Goal: Check status: Check status

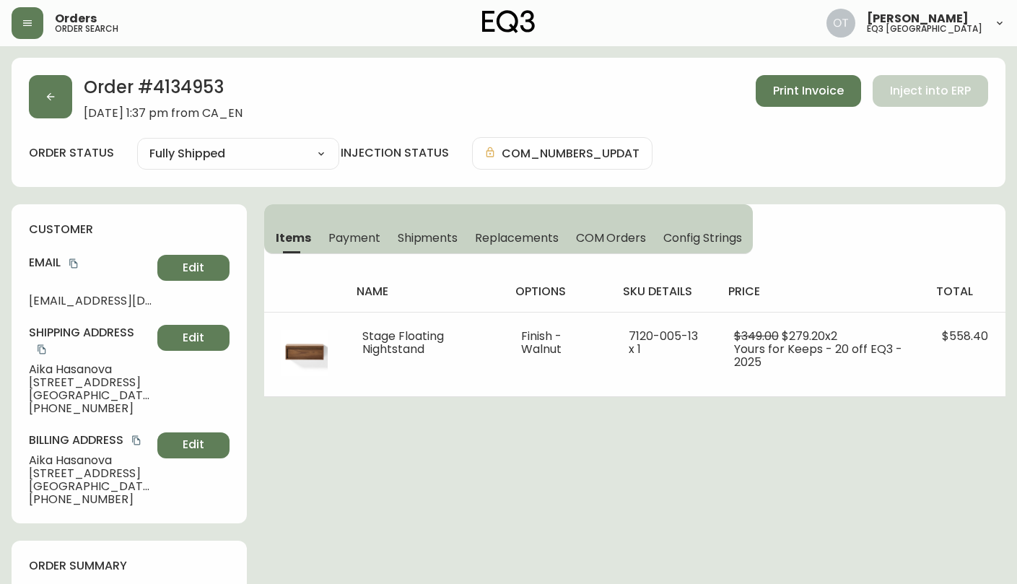
select select "FULLY_SHIPPED"
click at [53, 99] on icon "button" at bounding box center [51, 97] width 12 height 12
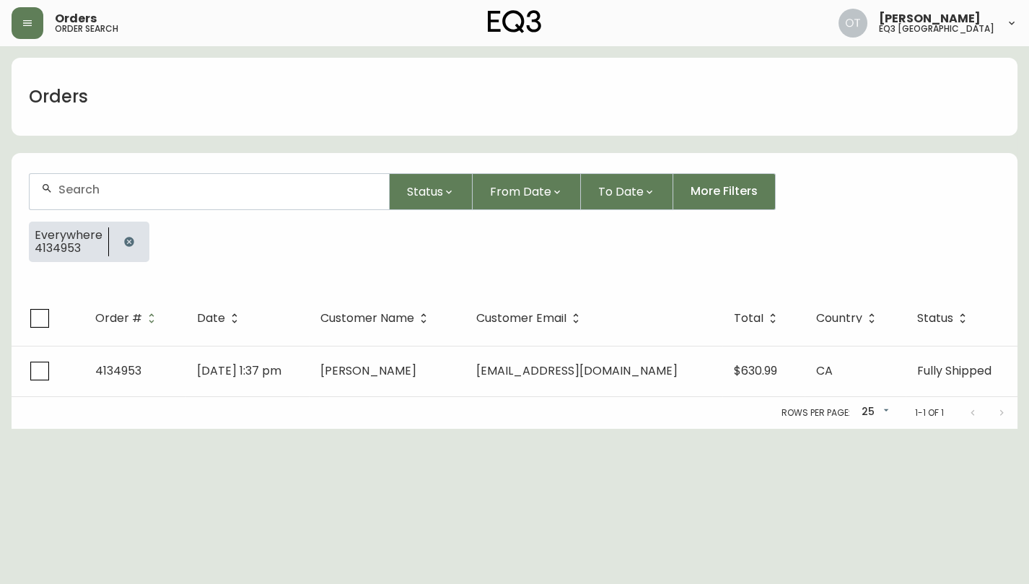
click at [105, 196] on div at bounding box center [210, 191] width 360 height 35
paste input "4134728"
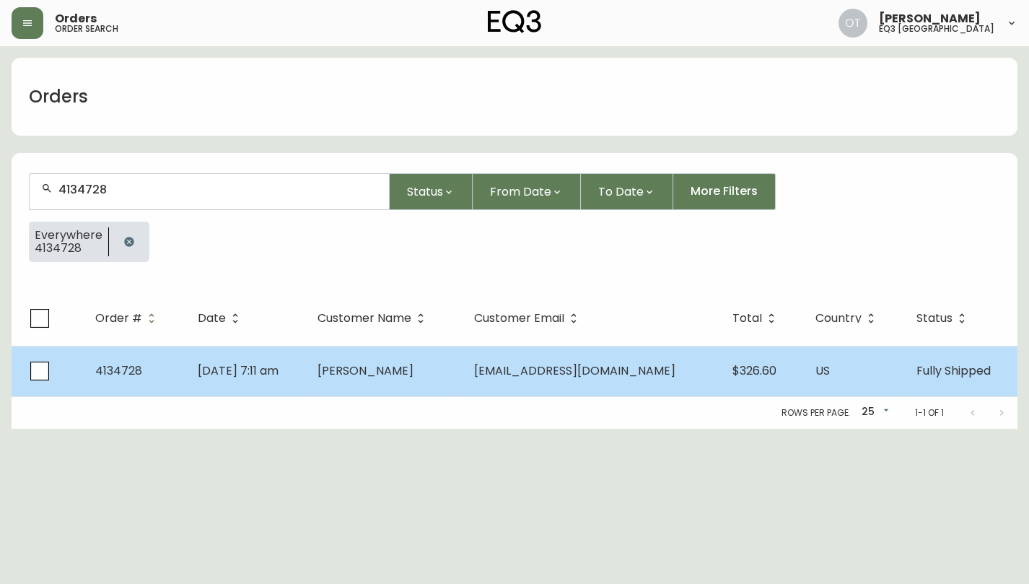
type input "4134728"
click at [279, 371] on span "[DATE] 7:11 am" at bounding box center [238, 370] width 81 height 17
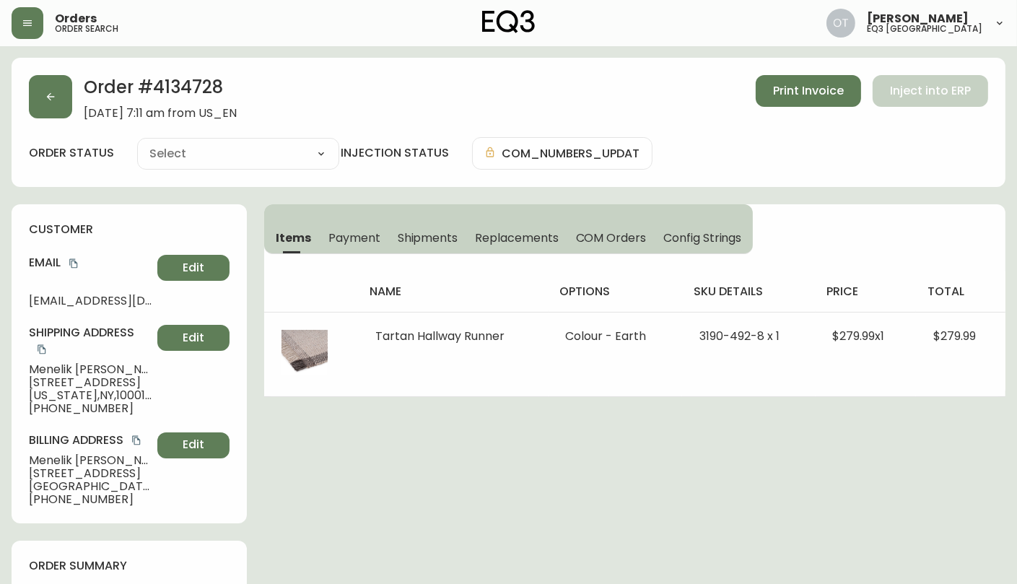
type input "Fully Shipped"
select select "FULLY_SHIPPED"
click at [606, 239] on span "COM Orders" at bounding box center [611, 237] width 71 height 15
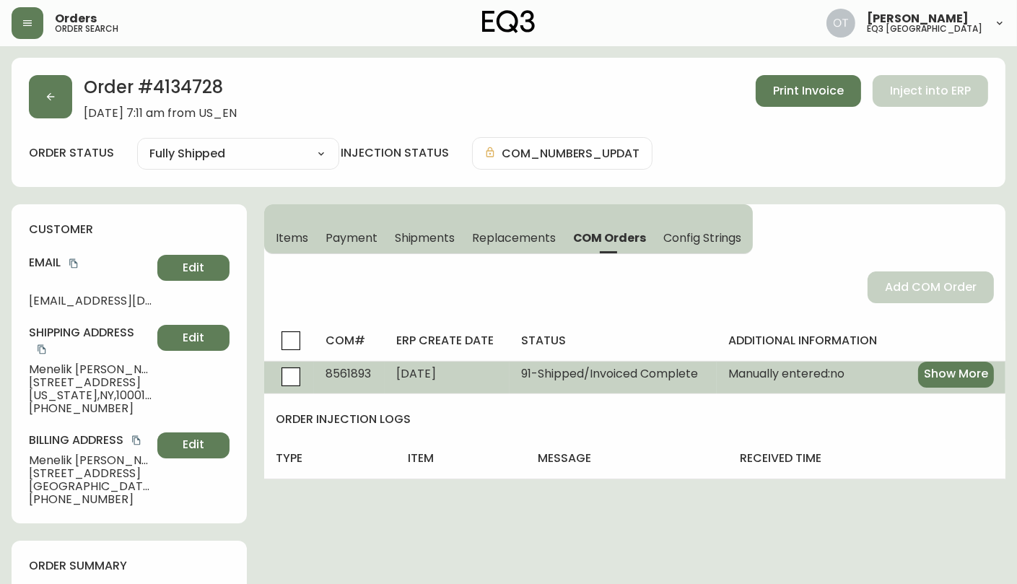
click at [336, 372] on span "8561893" at bounding box center [348, 373] width 45 height 17
copy span "8561893"
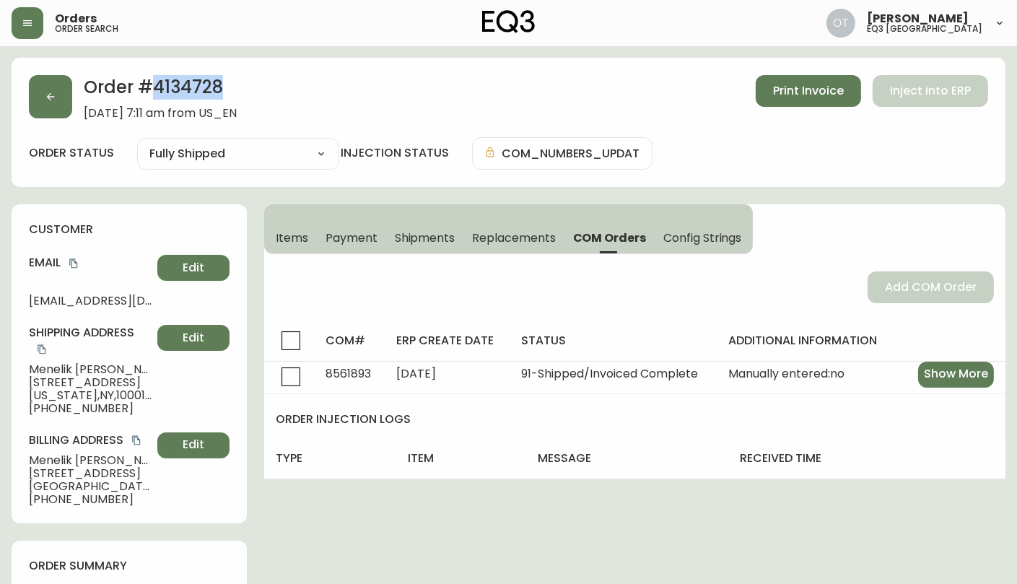
drag, startPoint x: 156, startPoint y: 82, endPoint x: 229, endPoint y: 79, distance: 73.0
click at [229, 79] on h2 "Order # 4134728" at bounding box center [160, 91] width 153 height 32
copy h2 "4134728"
click at [50, 92] on icon "button" at bounding box center [51, 97] width 12 height 12
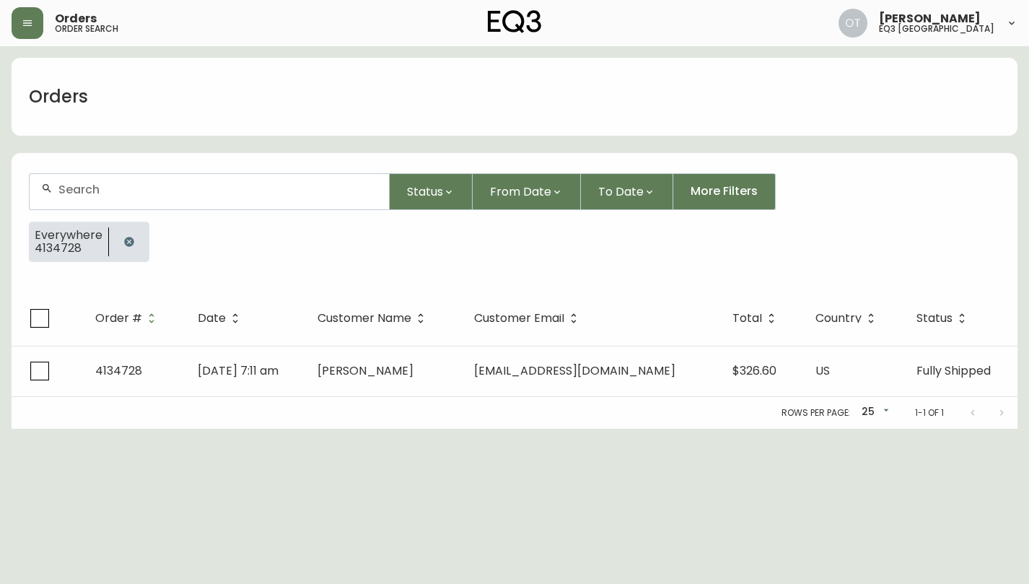
click at [100, 203] on div at bounding box center [210, 191] width 360 height 35
paste input "4133347"
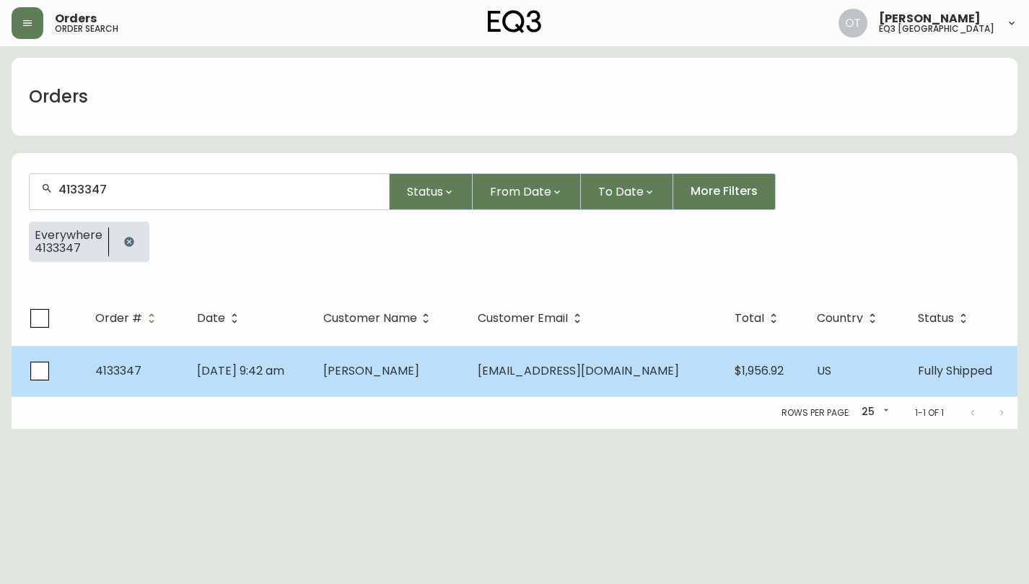
type input "4133347"
click at [177, 375] on td "4133347" at bounding box center [135, 371] width 102 height 51
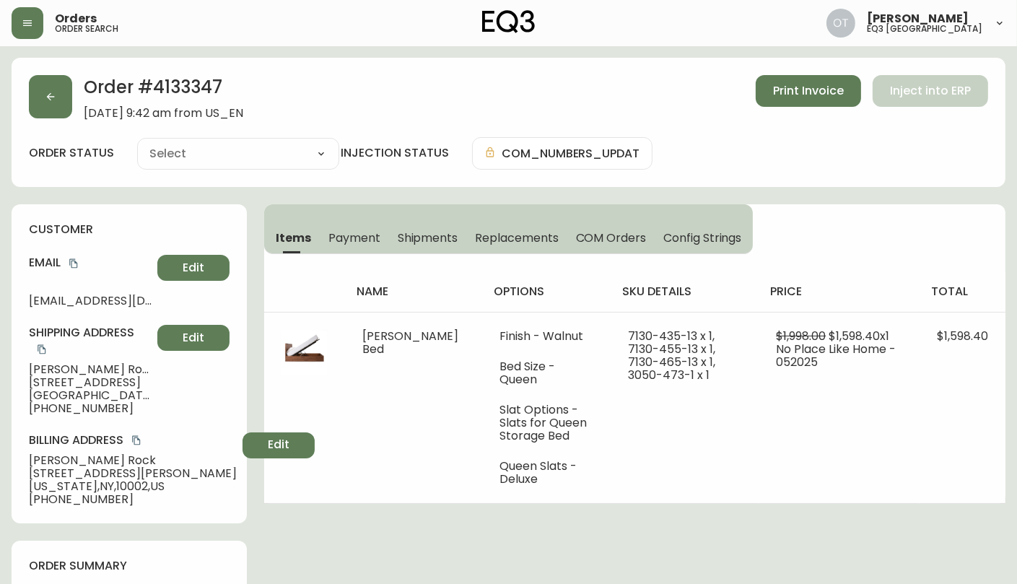
type input "Fully Shipped"
select select "FULLY_SHIPPED"
click at [191, 266] on span "Edit" at bounding box center [194, 268] width 22 height 16
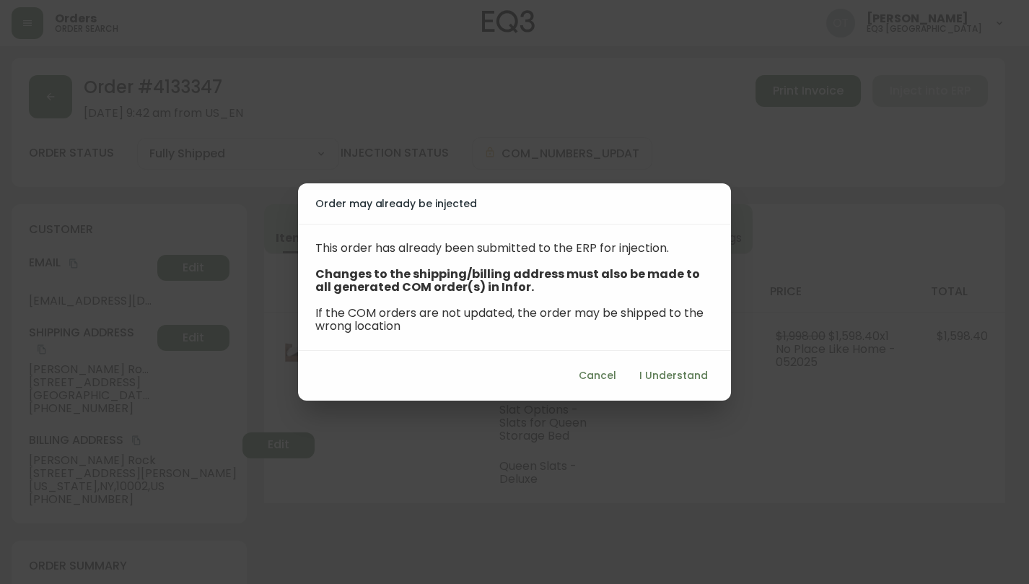
click at [661, 380] on span "I Understand" at bounding box center [674, 376] width 69 height 18
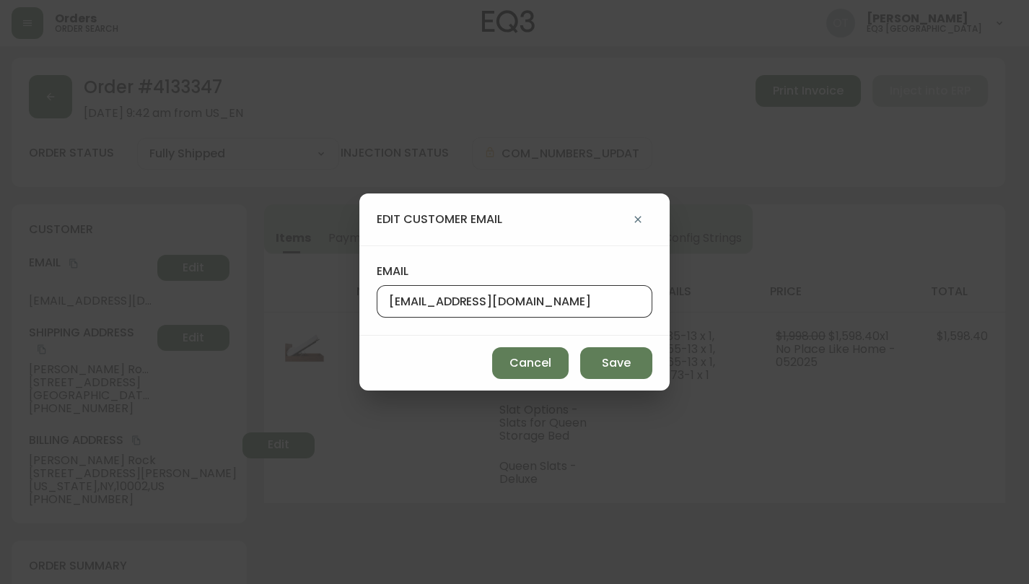
drag, startPoint x: 522, startPoint y: 303, endPoint x: 346, endPoint y: 302, distance: 176.1
click at [346, 302] on div "edit customer email email [EMAIL_ADDRESS][DOMAIN_NAME] Cancel Save" at bounding box center [514, 292] width 1029 height 584
click at [617, 368] on span "Save" at bounding box center [616, 363] width 29 height 16
